Goal: Navigation & Orientation: Find specific page/section

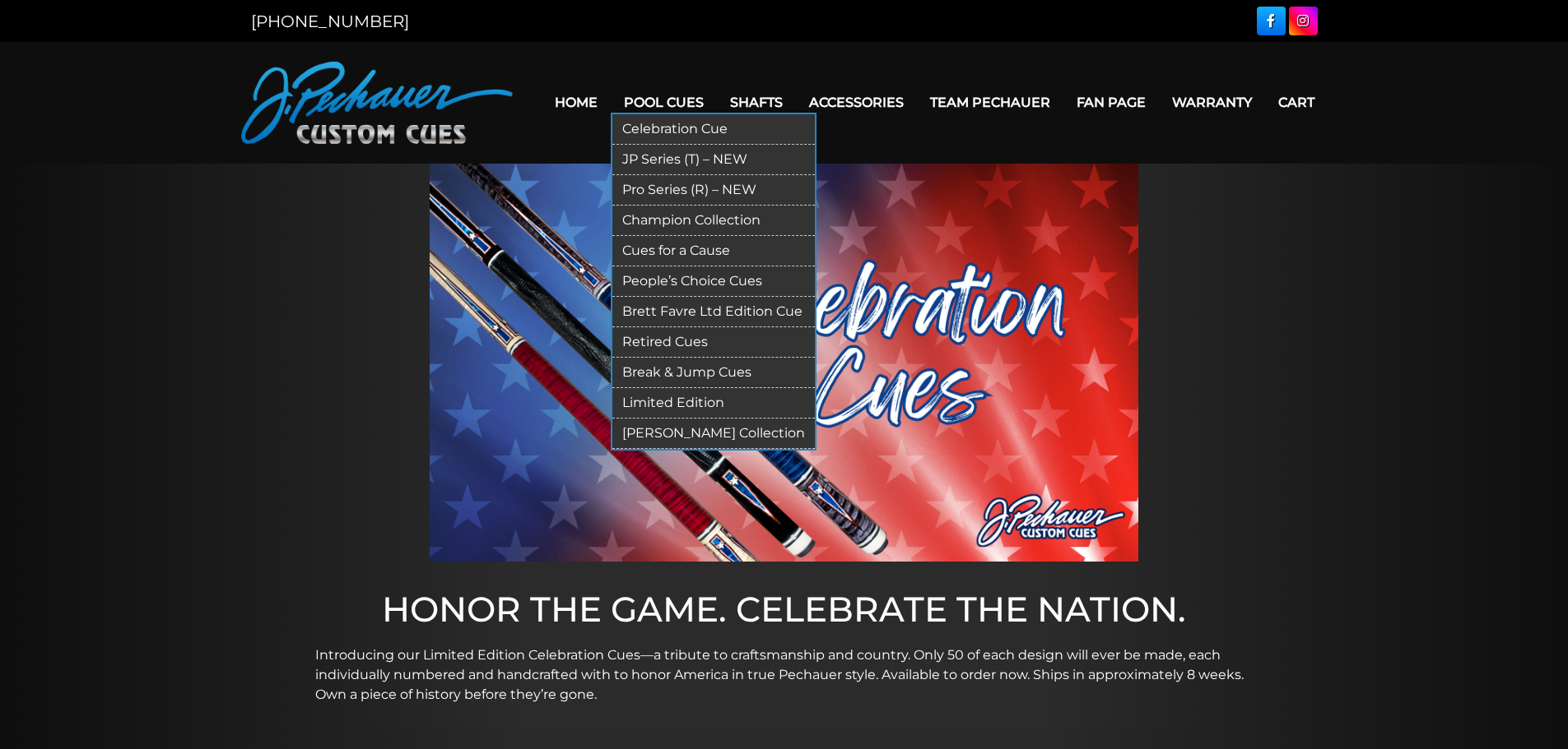
click at [667, 402] on link "Limited Edition" at bounding box center [714, 404] width 203 height 30
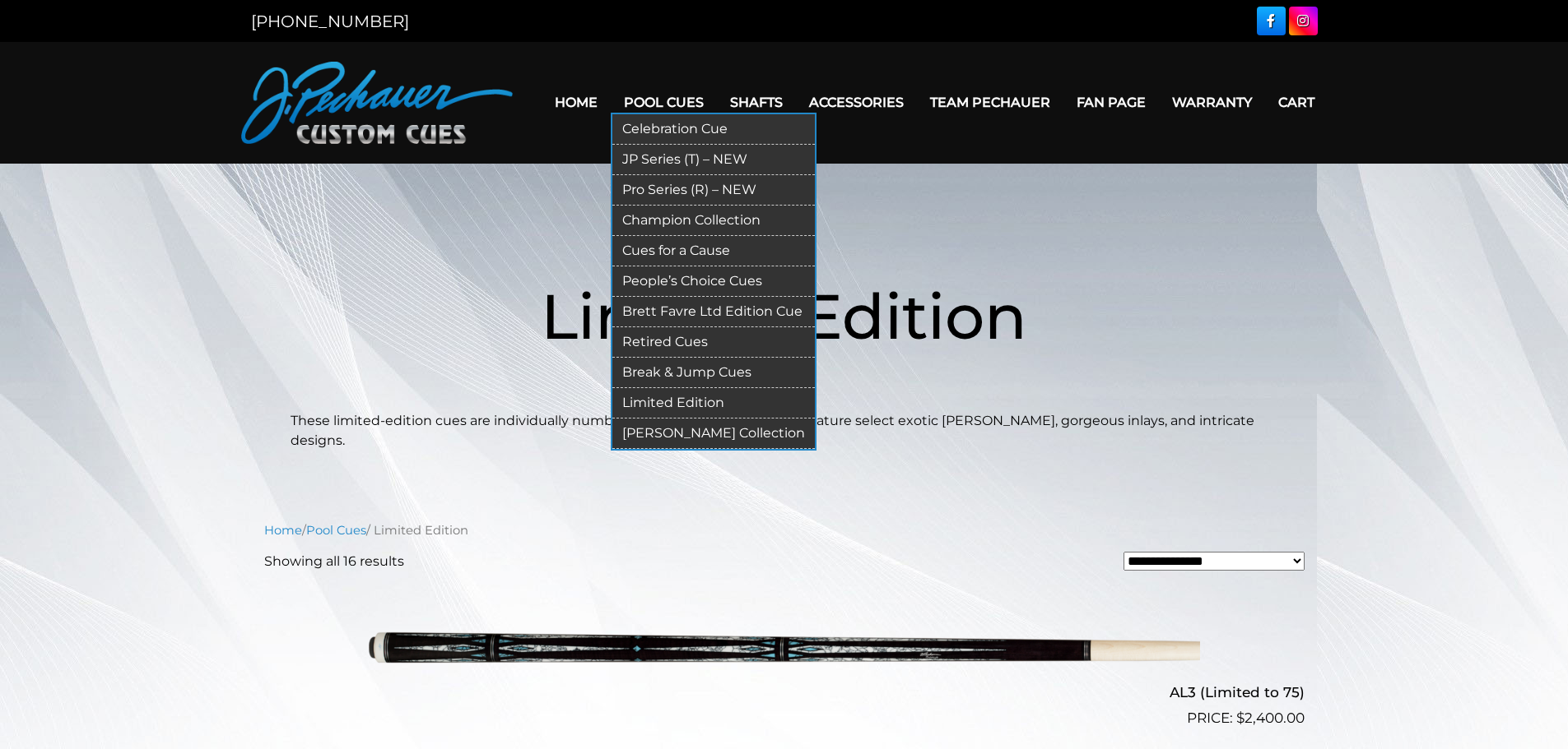
click at [720, 249] on link "Cues for a Cause" at bounding box center [714, 252] width 203 height 30
